Goal: Register for event/course

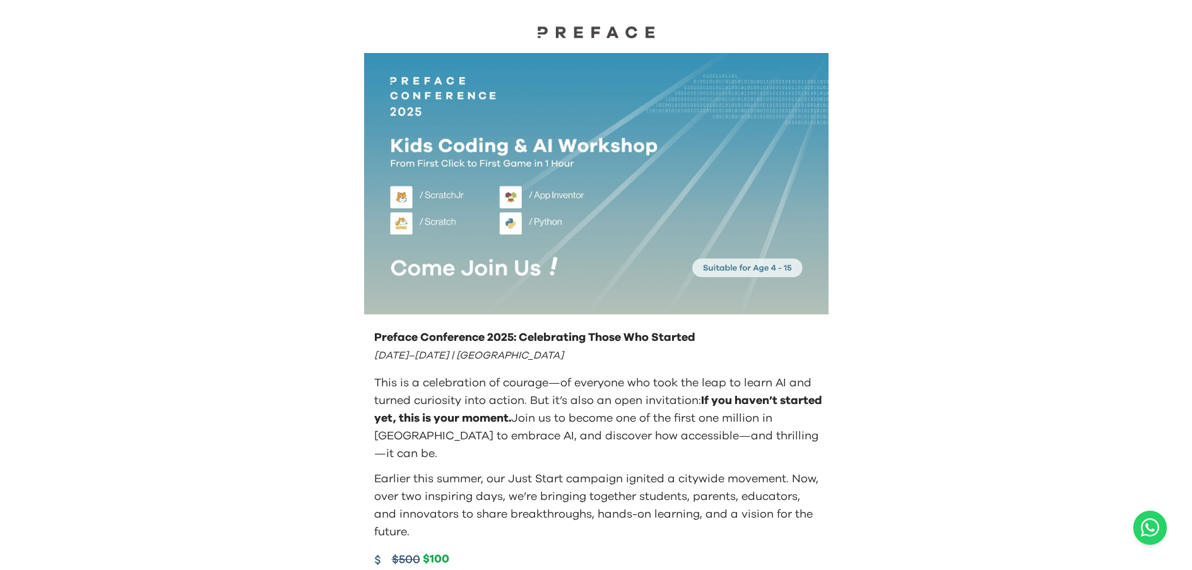
click at [608, 31] on img at bounding box center [596, 31] width 126 height 13
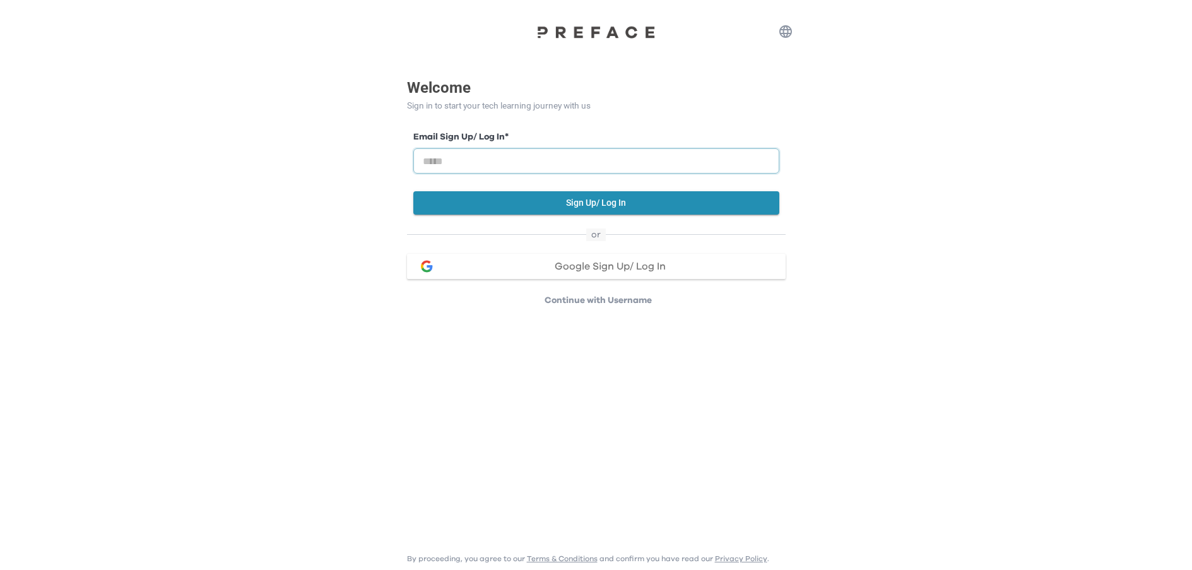
click at [523, 168] on input "email" at bounding box center [596, 160] width 366 height 25
click at [557, 163] on input "email" at bounding box center [596, 160] width 366 height 25
type input "**********"
click at [549, 204] on button "Sign Up/ Log In" at bounding box center [596, 202] width 366 height 23
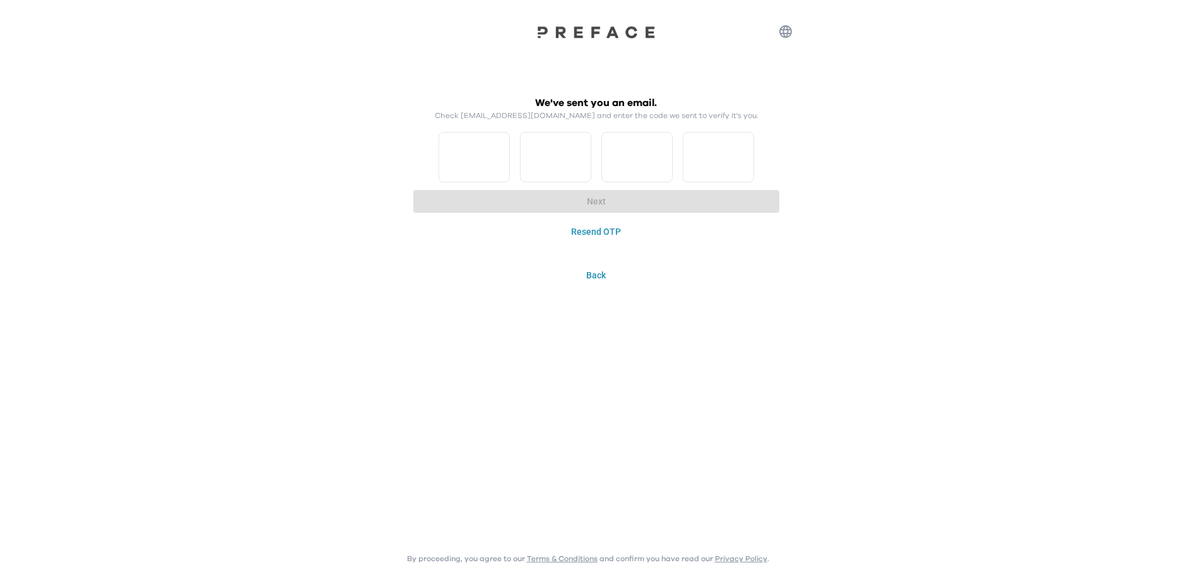
click at [594, 235] on button "Resend OTP" at bounding box center [596, 231] width 366 height 23
click at [948, 238] on div "We've sent you an email. Check gobbybenjamin@gmail.com and enter the code we se…" at bounding box center [596, 143] width 1192 height 286
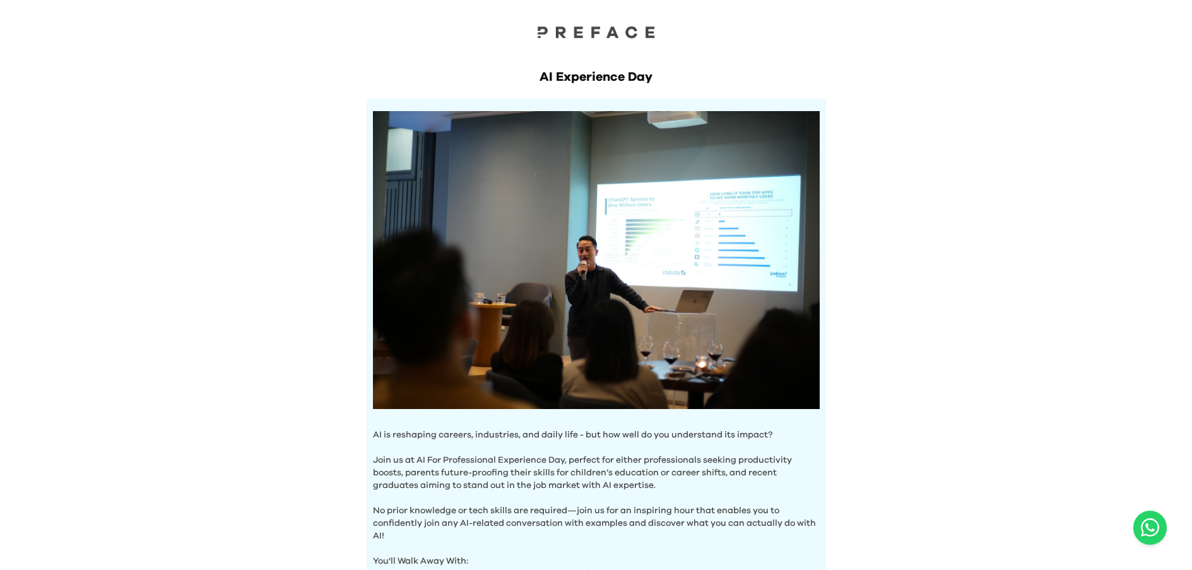
click at [581, 38] on div at bounding box center [596, 34] width 126 height 18
